Goal: Find specific page/section: Find specific page/section

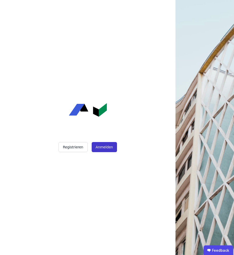
click at [102, 146] on button "Anmelden" at bounding box center [104, 147] width 25 height 10
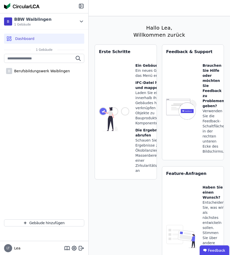
click at [38, 38] on div "Dashboard" at bounding box center [44, 39] width 80 height 10
click at [45, 71] on div "Berufsbildungswerk Waiblingen" at bounding box center [41, 71] width 58 height 5
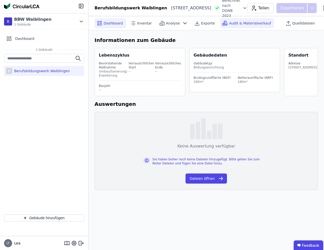
click at [233, 23] on span "Audit & Materialverkauf" at bounding box center [250, 23] width 42 height 5
